Goal: Find specific page/section: Find specific page/section

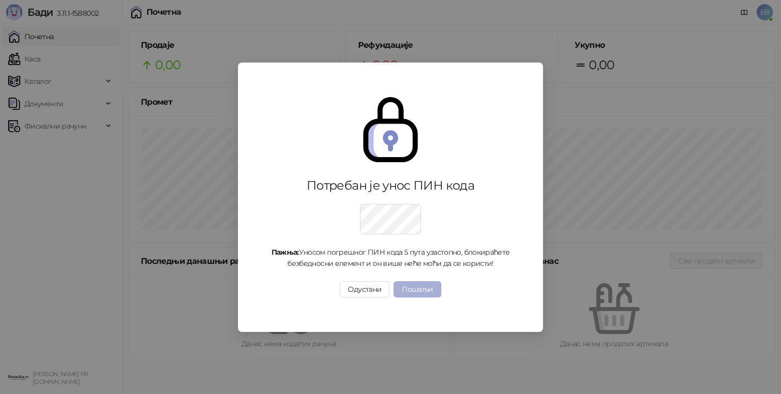
click at [429, 293] on button "Пошаљи" at bounding box center [416, 289] width 47 height 16
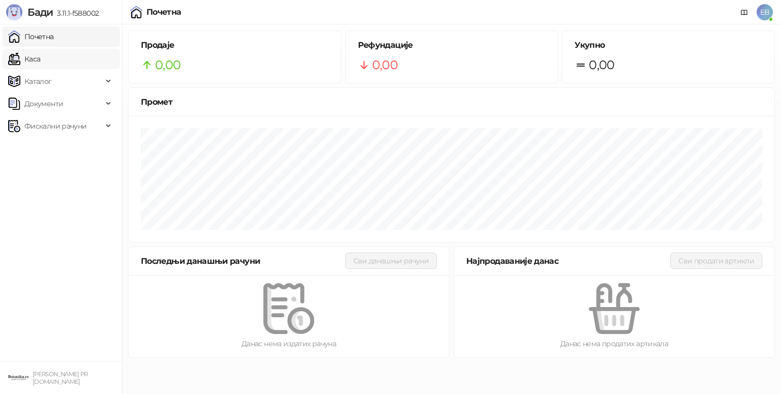
click at [40, 59] on link "Каса" at bounding box center [24, 59] width 32 height 20
